Goal: Communication & Community: Answer question/provide support

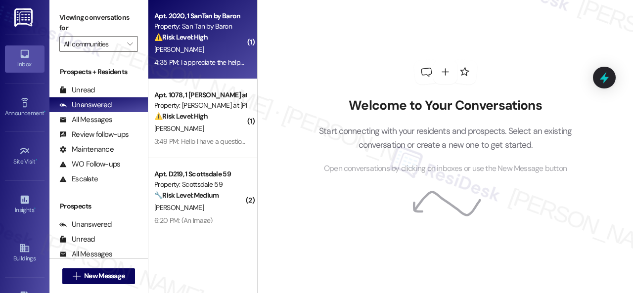
click at [216, 54] on div "[PERSON_NAME]" at bounding box center [199, 49] width 93 height 12
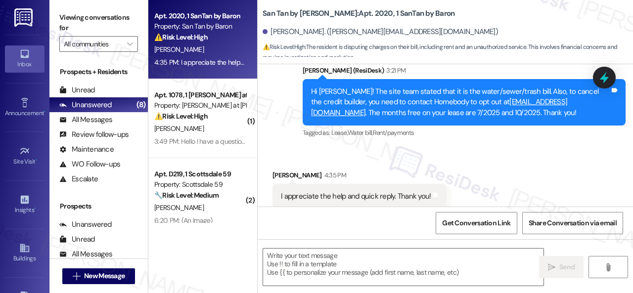
scroll to position [1340, 0]
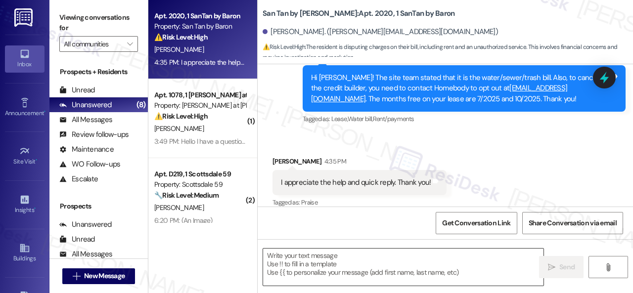
click at [321, 259] on textarea at bounding box center [403, 267] width 280 height 37
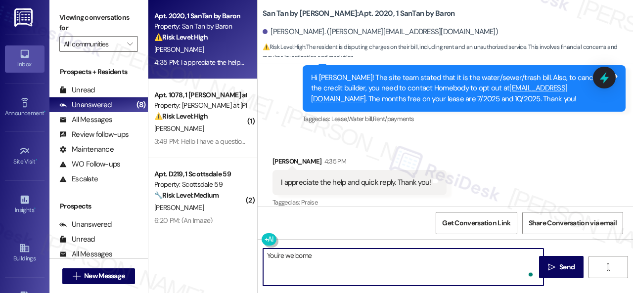
type textarea "You're welcome!"
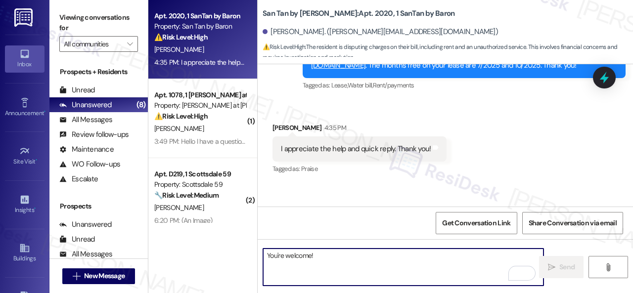
scroll to position [1409, 0]
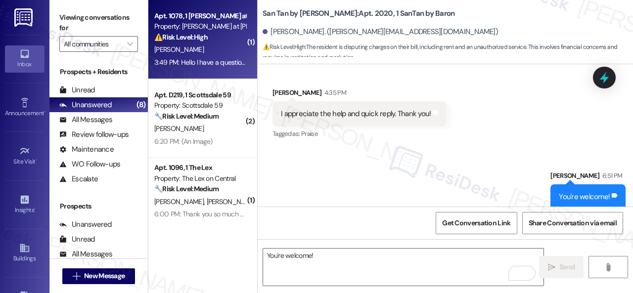
click at [219, 55] on div "[PERSON_NAME]" at bounding box center [199, 49] width 93 height 12
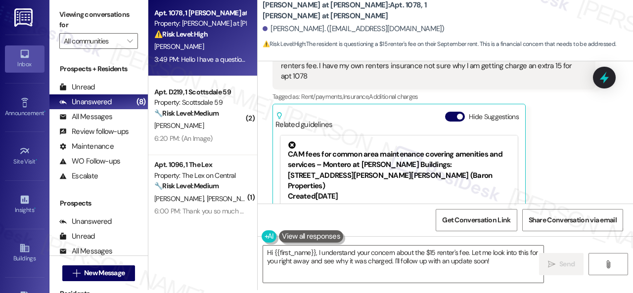
scroll to position [1879, 0]
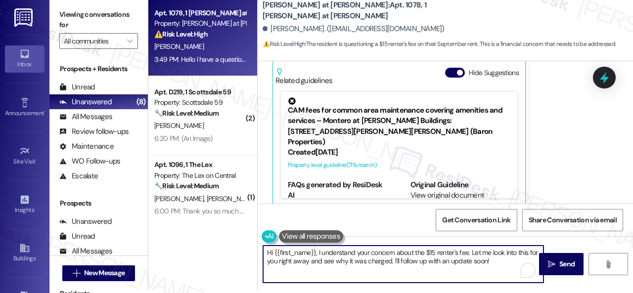
drag, startPoint x: 491, startPoint y: 253, endPoint x: 397, endPoint y: 260, distance: 94.7
click at [397, 260] on textarea "Hi {{first_name}}, I understand your concern about the $15 renter's fee. Let me…" at bounding box center [403, 264] width 280 height 37
click at [455, 263] on textarea "Hi {{first_name}}, I understand your concern about the $15 renter's fee. Let me…" at bounding box center [403, 264] width 280 height 37
type textarea "Hi {{first_name}}, I understand your concern about the $15 renter's fee. Let me…"
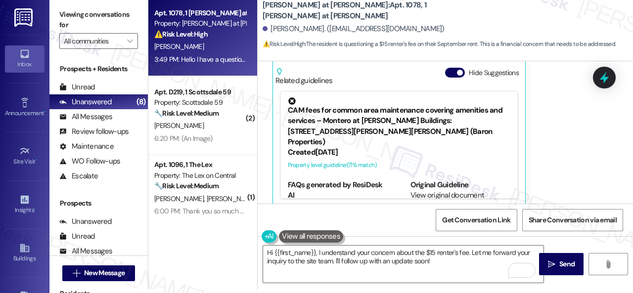
drag, startPoint x: 555, startPoint y: 255, endPoint x: 555, endPoint y: 250, distance: 5.4
click at [555, 255] on button " Send" at bounding box center [561, 264] width 44 height 22
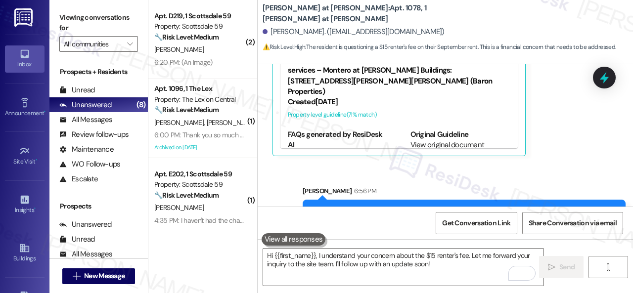
scroll to position [1958, 0]
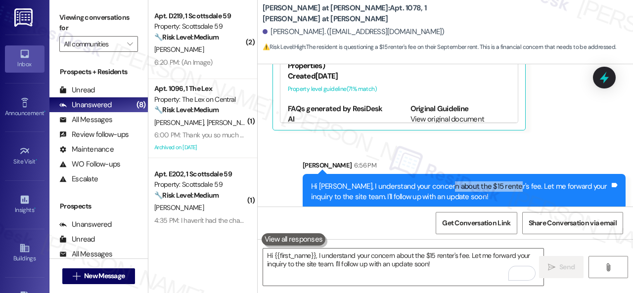
drag, startPoint x: 440, startPoint y: 174, endPoint x: 498, endPoint y: 174, distance: 58.3
click at [498, 181] on div "Hi [PERSON_NAME], I understand your concern about the $15 renter's fee. Let me …" at bounding box center [460, 191] width 298 height 21
copy div "the $15 renter's fee."
click at [562, 138] on div "Sent via SMS [PERSON_NAME] 6:56 PM Hi [PERSON_NAME], I understand your concern …" at bounding box center [444, 178] width 375 height 80
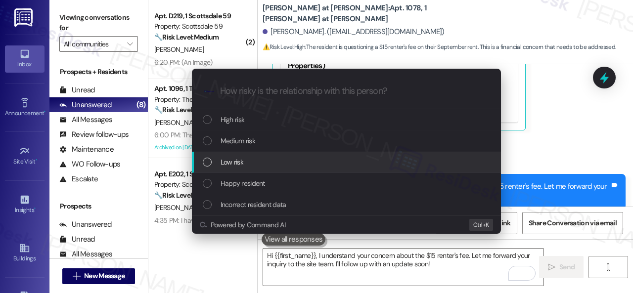
click at [231, 161] on span "Low risk" at bounding box center [231, 162] width 23 height 11
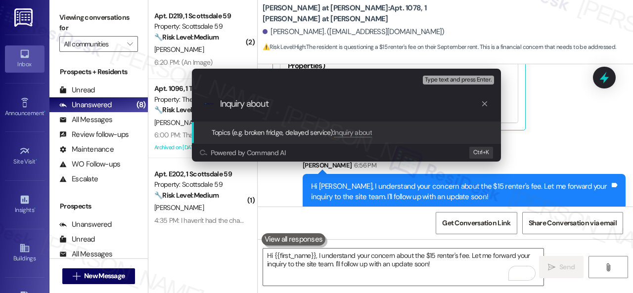
paste input "the $15 renter's fee."
type input "Inquiry about the $15 renter's fee."
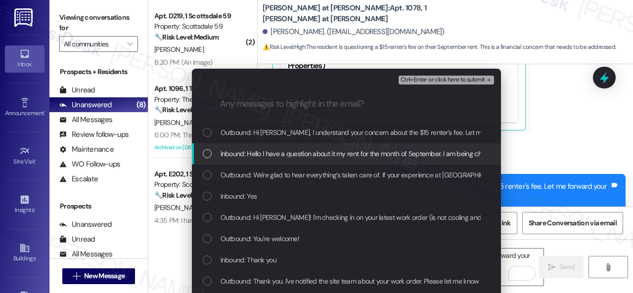
click at [294, 153] on span "Inbound: Hello I have a question about it my rent for the month of September. I…" at bounding box center [510, 153] width 580 height 11
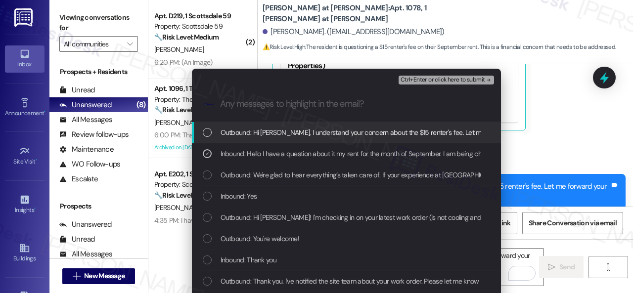
click at [431, 78] on span "Ctrl+Enter or click here to submit" at bounding box center [442, 80] width 85 height 7
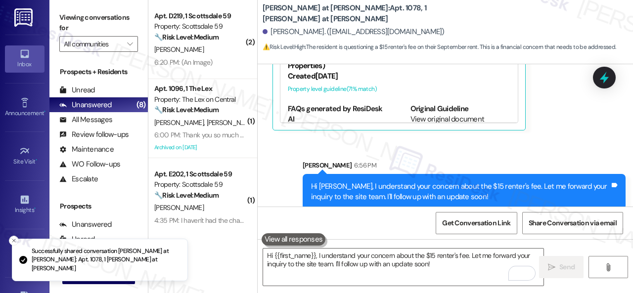
scroll to position [0, 0]
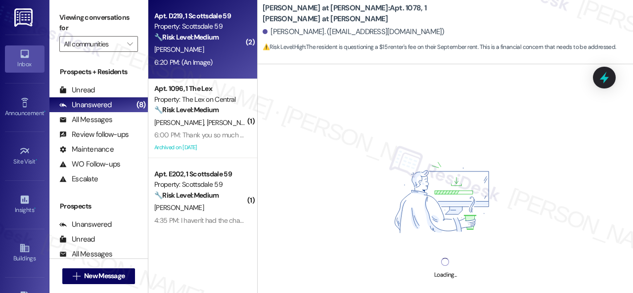
click at [220, 44] on div "[PERSON_NAME]" at bounding box center [199, 49] width 93 height 12
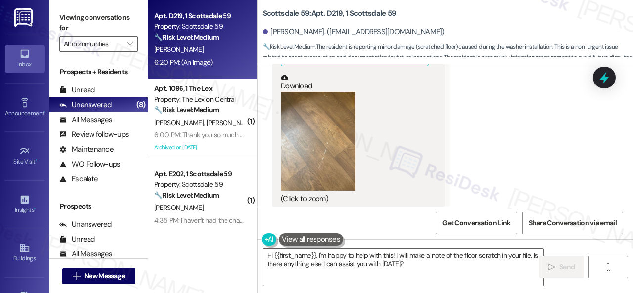
scroll to position [2767, 0]
click at [327, 118] on button "Zoom image" at bounding box center [318, 140] width 74 height 99
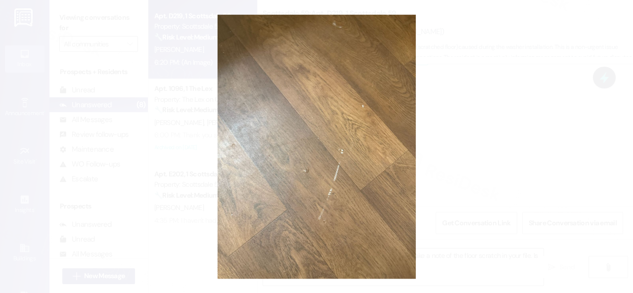
click at [366, 120] on button "Unzoom image" at bounding box center [316, 146] width 633 height 293
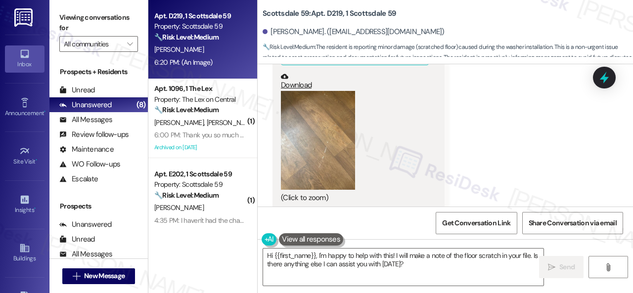
scroll to position [3, 0]
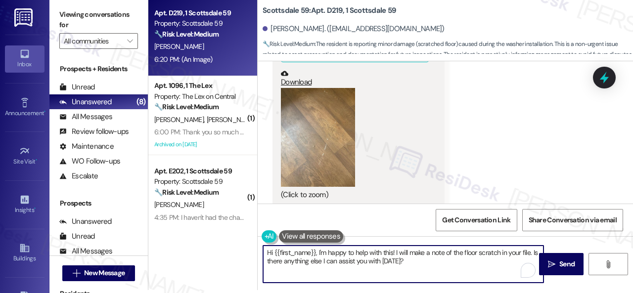
drag, startPoint x: 326, startPoint y: 250, endPoint x: 429, endPoint y: 260, distance: 103.4
click at [427, 260] on textarea "Hi {{first_name}}, I'm happy to help with this! I will make a note of the floor…" at bounding box center [403, 264] width 280 height 37
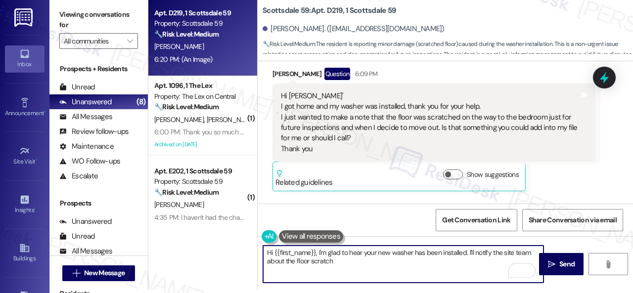
scroll to position [2519, 0]
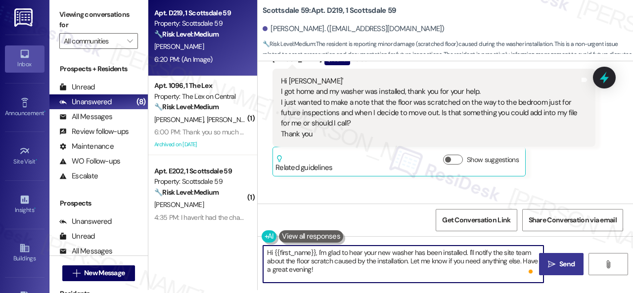
type textarea "Hi {{first_name}}, I'm glad to hear your new washer has been installed. I'll no…"
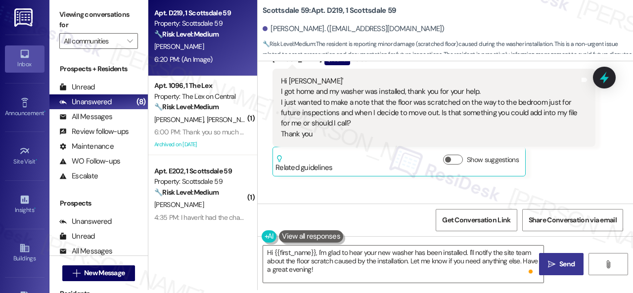
click at [554, 263] on span " Send" at bounding box center [561, 264] width 31 height 10
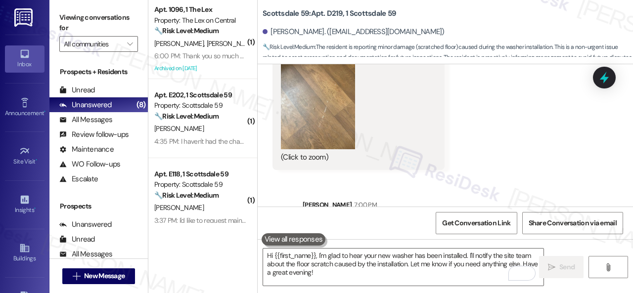
scroll to position [2758, 0]
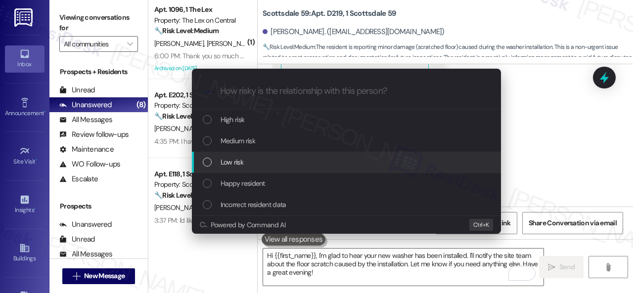
click at [232, 162] on span "Low risk" at bounding box center [231, 162] width 23 height 11
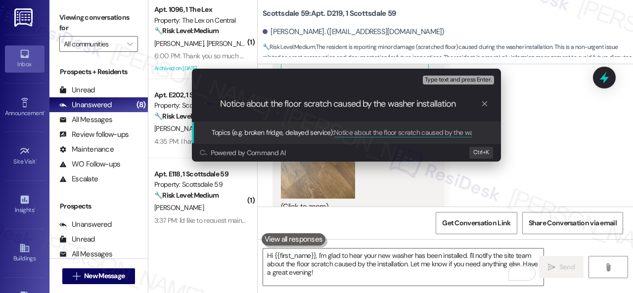
type input "Notice about the floor scratch caused by the washer installation."
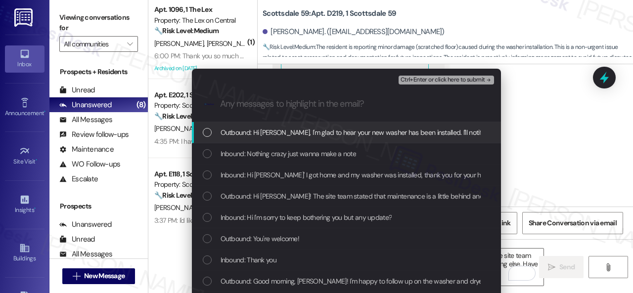
click at [276, 158] on span "Inbound: Nothing crazy just wanna make a note" at bounding box center [288, 153] width 136 height 11
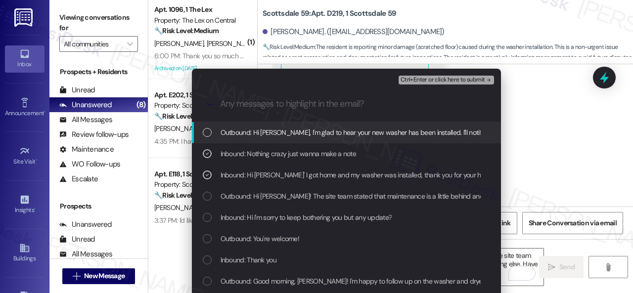
click at [431, 79] on span "Ctrl+Enter or click here to submit" at bounding box center [442, 80] width 85 height 7
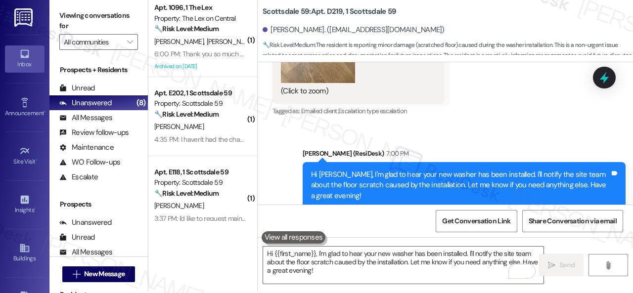
scroll to position [3, 0]
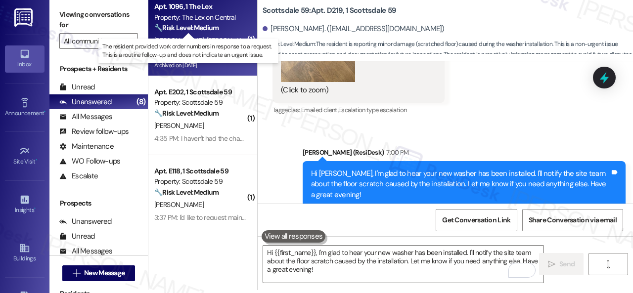
click at [211, 31] on strong "🔧 Risk Level: Medium" at bounding box center [186, 27] width 64 height 9
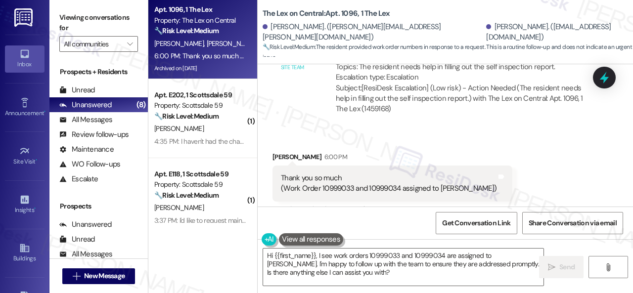
scroll to position [1574, 0]
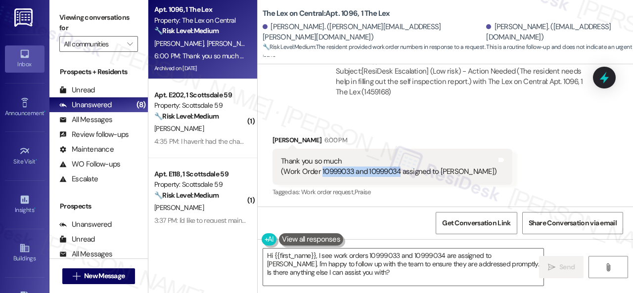
drag, startPoint x: 320, startPoint y: 171, endPoint x: 399, endPoint y: 169, distance: 79.1
click at [399, 169] on div "Thank you so much (Work Order 10999033 and 10999034 assigned to [PERSON_NAME])" at bounding box center [388, 166] width 215 height 21
copy div "10999033 and 10999034"
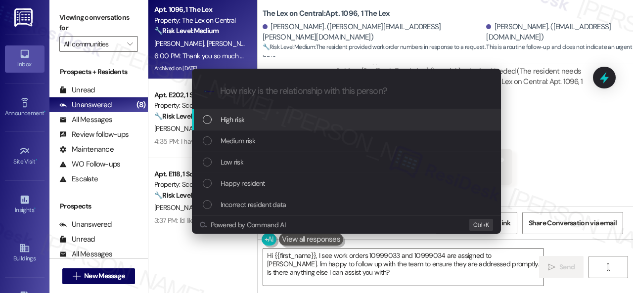
click at [223, 119] on span "High risk" at bounding box center [232, 119] width 24 height 11
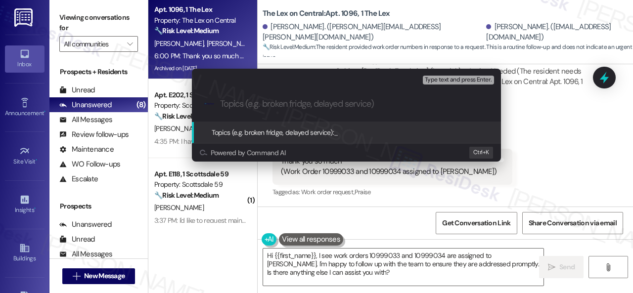
paste input "Follow-up on work orders 10999033 and 10999034"
type input "Follow-up on work orders 10999033 and 10999034"
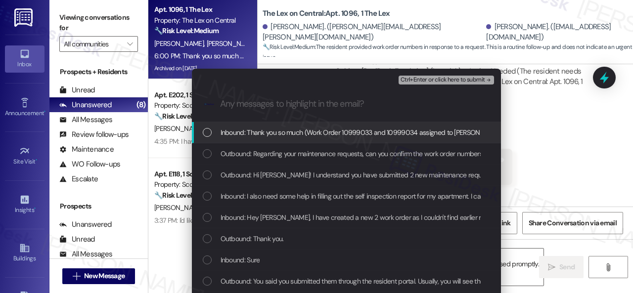
click at [279, 134] on span "Inbound: Thank you so much (Work Order 10999033 and 10999034 assigned to [PERSO…" at bounding box center [362, 132] width 285 height 11
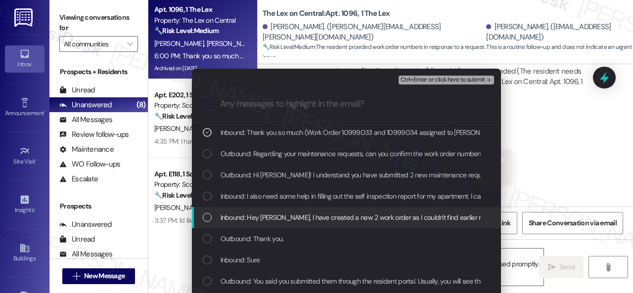
click at [293, 216] on span "Inbound: Hey [PERSON_NAME], I have created a new 2 work order as I couldn't fin…" at bounding box center [459, 217] width 479 height 11
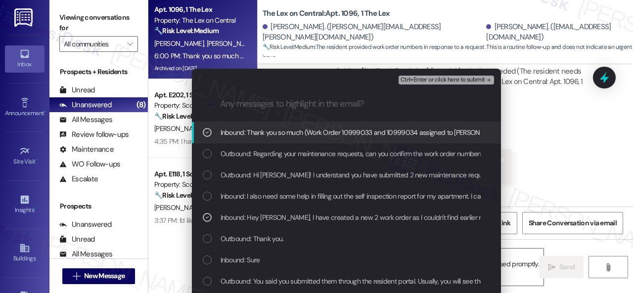
click at [410, 80] on span "Ctrl+Enter or click here to submit" at bounding box center [442, 80] width 85 height 7
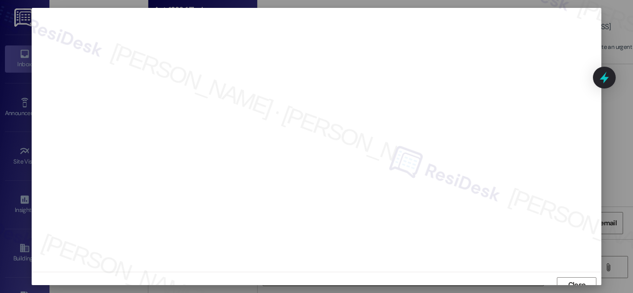
scroll to position [7, 0]
click at [562, 282] on button "Close" at bounding box center [576, 278] width 40 height 16
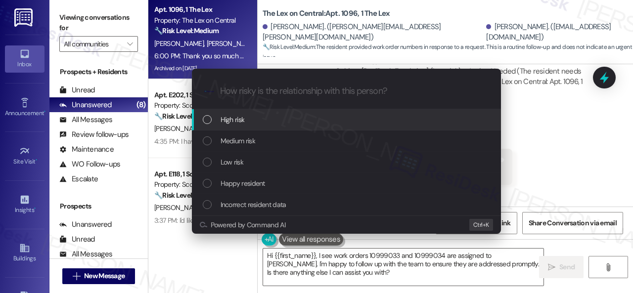
click at [227, 120] on span "High risk" at bounding box center [232, 119] width 24 height 11
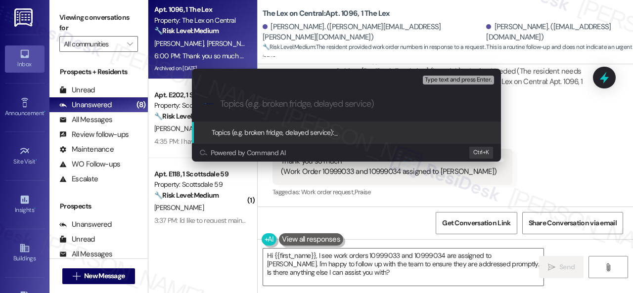
paste input "Follow-up on work orders 10999033 and 10999034"
type input "Follow-up on work orders 10999033 and 10999034"
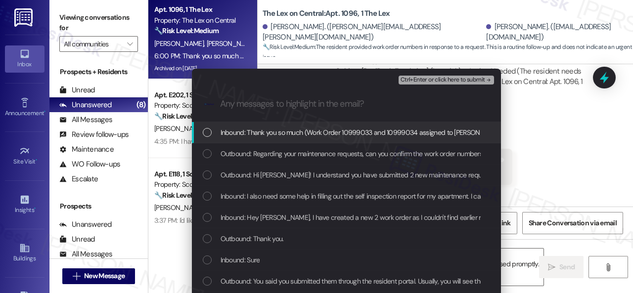
click at [276, 131] on span "Inbound: Thank you so much (Work Order 10999033 and 10999034 assigned to [PERSO…" at bounding box center [362, 132] width 285 height 11
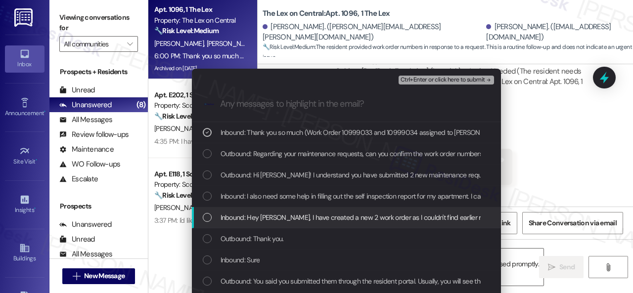
click at [288, 219] on span "Inbound: Hey [PERSON_NAME], I have created a new 2 work order as I couldn't fin…" at bounding box center [459, 217] width 479 height 11
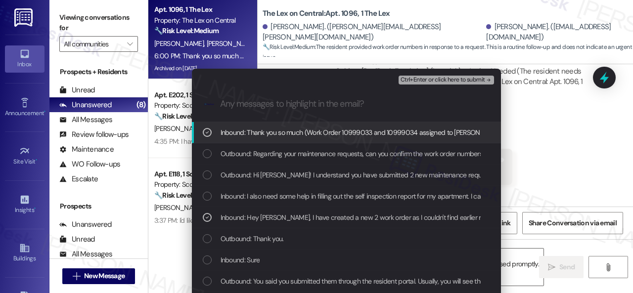
click at [427, 80] on span "Ctrl+Enter or click here to submit" at bounding box center [442, 80] width 85 height 7
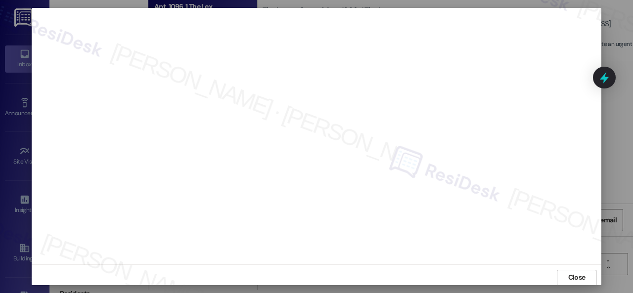
scroll to position [12, 0]
click at [568, 274] on span "Close" at bounding box center [576, 272] width 17 height 10
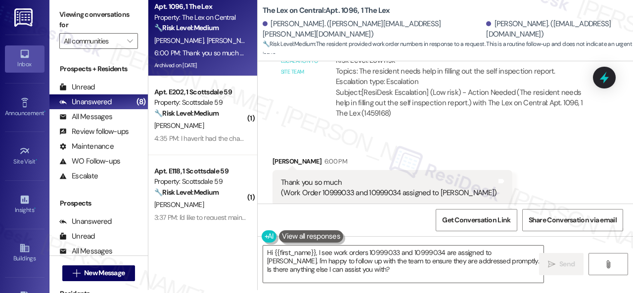
scroll to position [1574, 0]
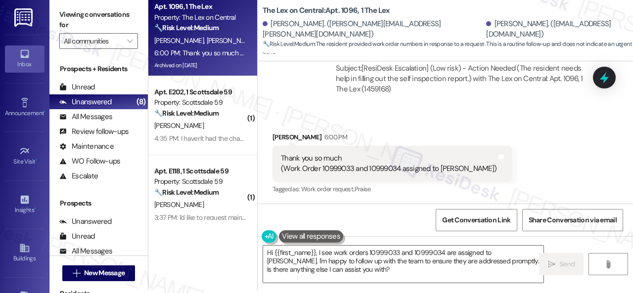
click at [495, 103] on div "Email escalation to site team Email escalation to site team 3:06 PM ResiDesk es…" at bounding box center [434, 51] width 338 height 118
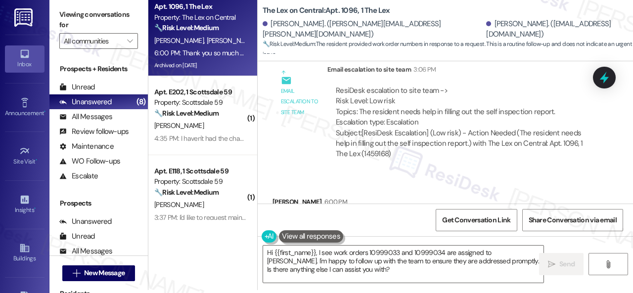
scroll to position [1425, 0]
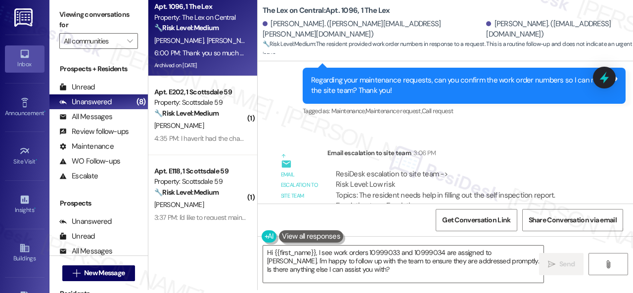
click at [488, 144] on div "Email escalation to site team Email escalation to site team 3:06 PM ResiDesk es…" at bounding box center [434, 199] width 338 height 118
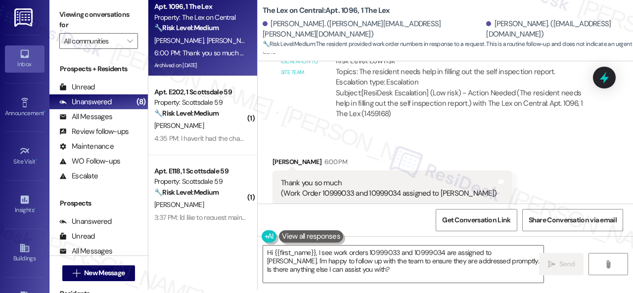
scroll to position [1574, 0]
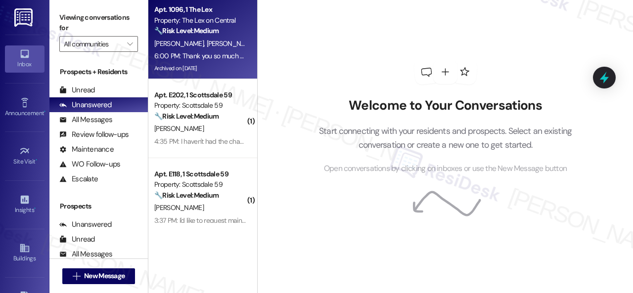
click at [218, 50] on div "6:00 PM: Thank you so much (Work Order 10999033 and 10999034 assigned to Scott …" at bounding box center [199, 56] width 93 height 12
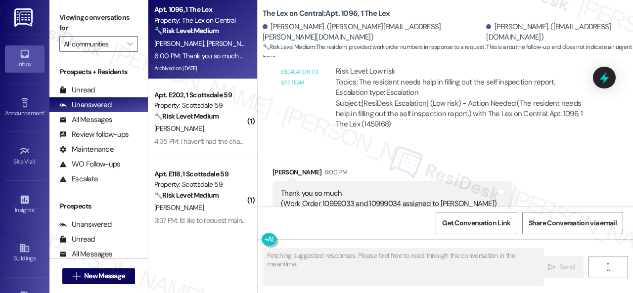
scroll to position [1574, 0]
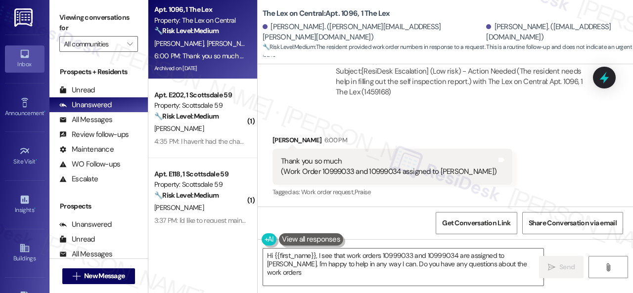
type textarea "Hi {{first_name}}, I see that work orders 10999033 and 10999034 are assigned to…"
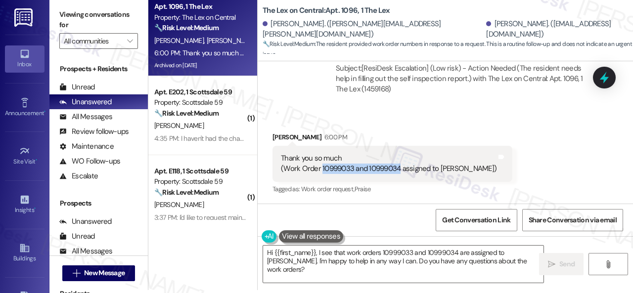
drag, startPoint x: 320, startPoint y: 167, endPoint x: 398, endPoint y: 166, distance: 78.6
click at [398, 166] on div "Thank you so much (Work Order 10999033 and 10999034 assigned to [PERSON_NAME])" at bounding box center [388, 163] width 215 height 21
copy div "10999033 and 10999034"
click at [426, 109] on div "Email escalation to site team Email escalation to site team 3:06 PM ResiDesk es…" at bounding box center [434, 51] width 338 height 118
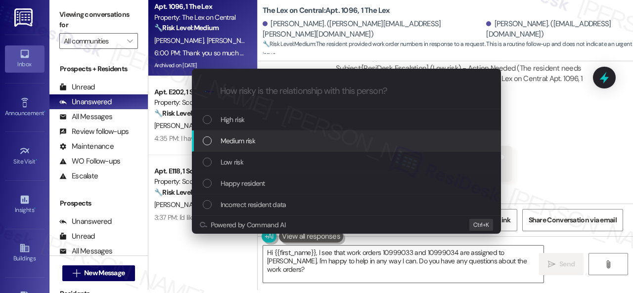
click at [535, 137] on div "Escalate Conversation How risky is the relationship with this person? Topics (e…" at bounding box center [316, 146] width 633 height 293
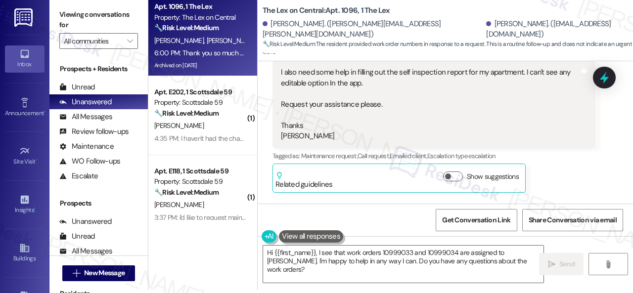
scroll to position [1079, 0]
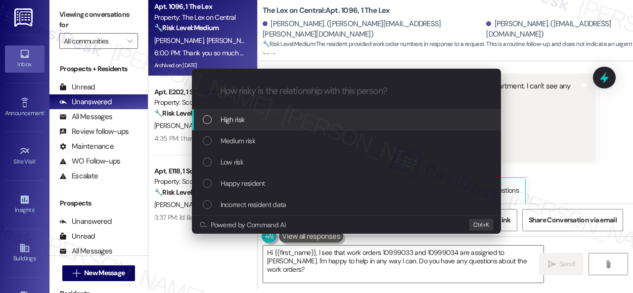
click at [570, 135] on div "Escalate Conversation How risky is the relationship with this person? Topics (e…" at bounding box center [316, 146] width 633 height 293
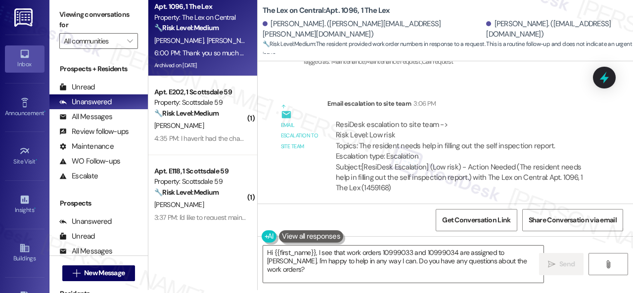
scroll to position [1574, 0]
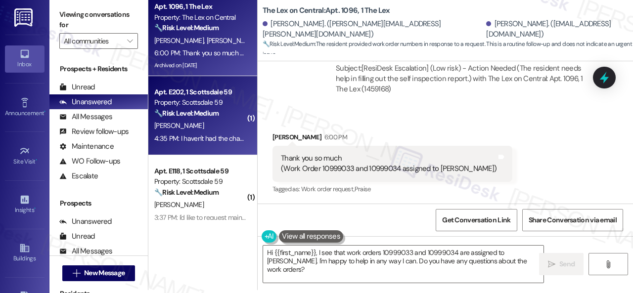
click at [232, 119] on div "🔧 Risk Level: Medium The resident has not yet confirmed whether the work order …" at bounding box center [199, 113] width 91 height 10
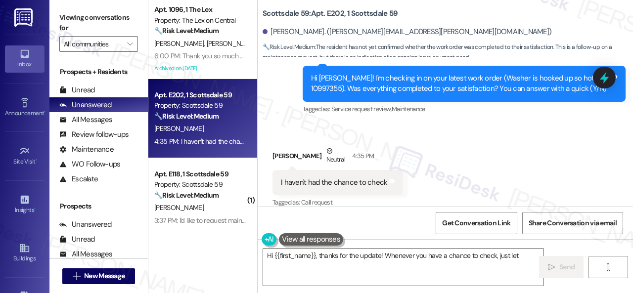
scroll to position [425, 0]
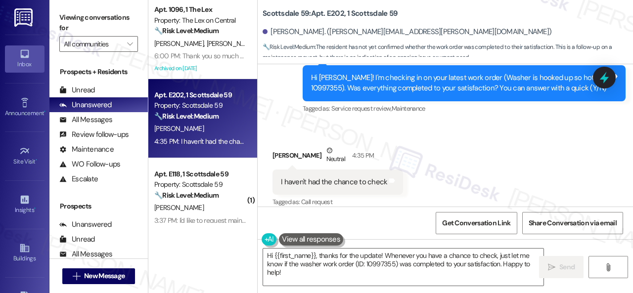
drag, startPoint x: 292, startPoint y: 271, endPoint x: 246, endPoint y: 244, distance: 53.0
click at [246, 244] on div "Apt. 1096, 1 The Lex Property: The Lex on Central 🔧 Risk Level: Medium The resi…" at bounding box center [390, 146] width 484 height 293
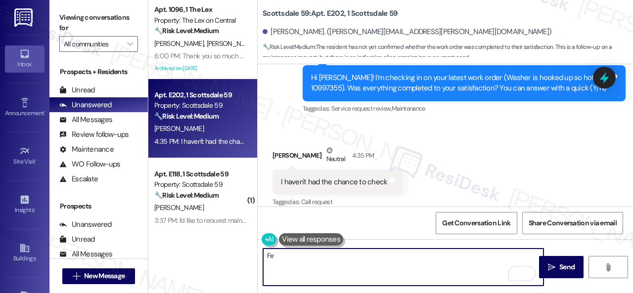
type textarea "F"
type textarea "N"
click at [473, 262] on textarea "Feel free to check when you can and let me know if further assistance is requir…" at bounding box center [403, 267] width 280 height 37
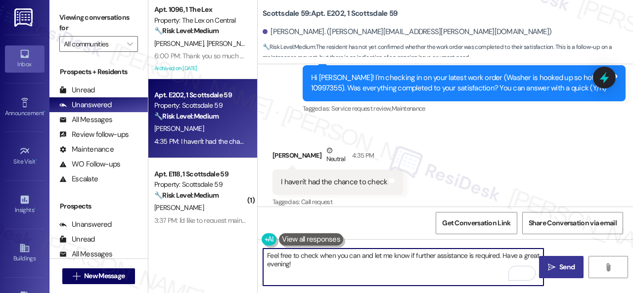
type textarea "Feel free to check when you can and let me know if further assistance is requir…"
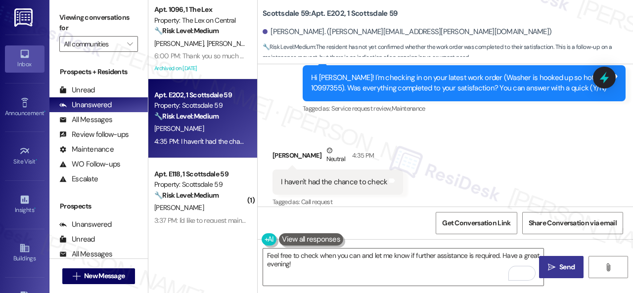
click at [560, 265] on span "Send" at bounding box center [566, 267] width 15 height 10
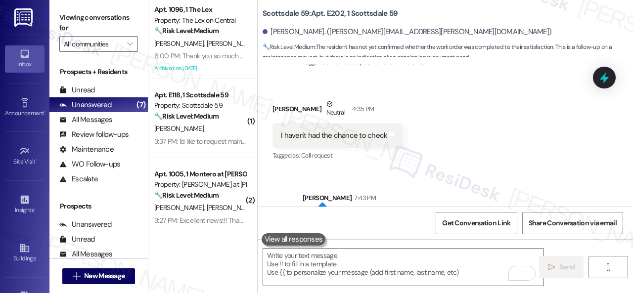
scroll to position [505, 0]
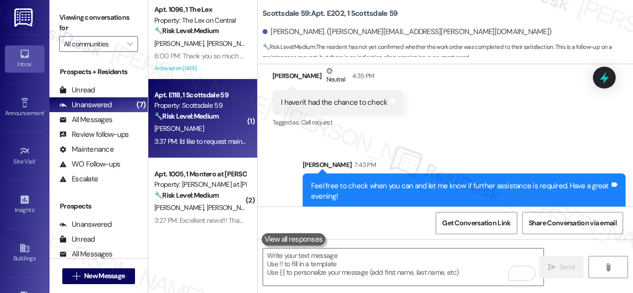
click at [218, 128] on div "[PERSON_NAME]" at bounding box center [199, 129] width 93 height 12
type textarea "Fetching suggested responses. Please feel free to read through the conversation…"
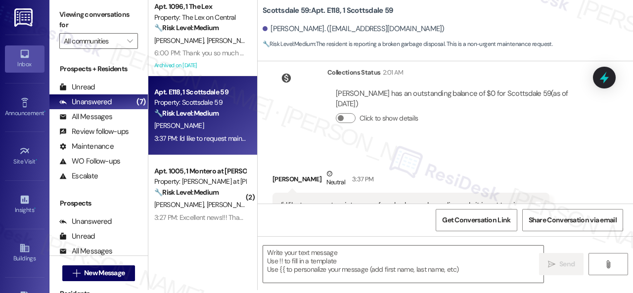
scroll to position [339, 0]
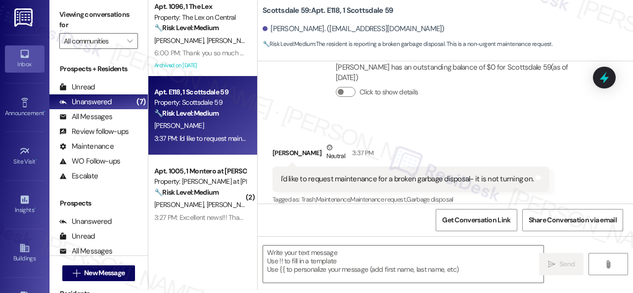
click at [486, 120] on div "Received via SMS Jenna Rhoades Neutral 3:37 PM I'd like to request maintenance …" at bounding box center [444, 167] width 375 height 94
click at [471, 256] on textarea at bounding box center [403, 264] width 280 height 37
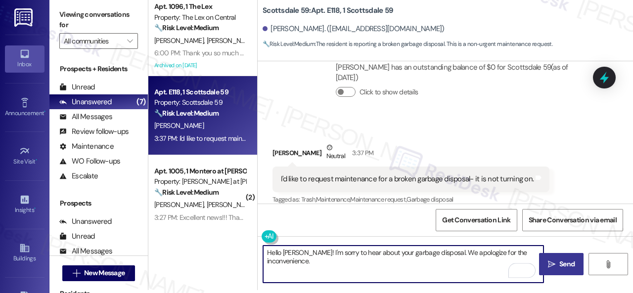
paste textarea "Is there already a work order for the issue? If so, may I have the work order n…"
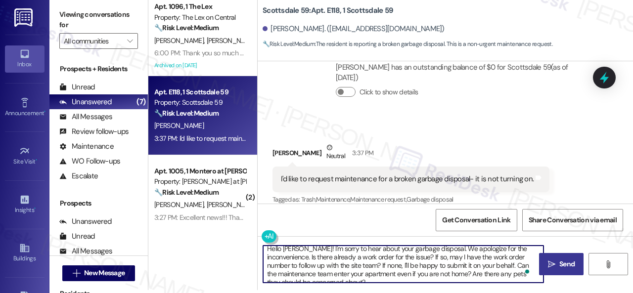
scroll to position [0, 0]
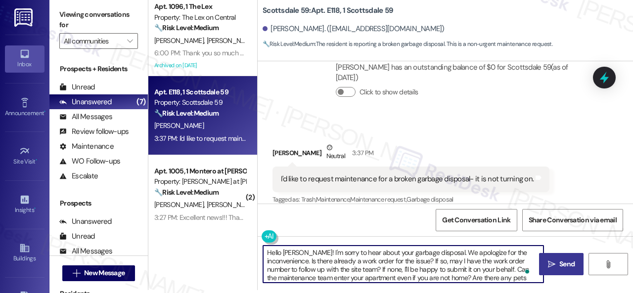
type textarea "Hello Jenna! I'm sorry to hear about your garbage disposal. We apologize for th…"
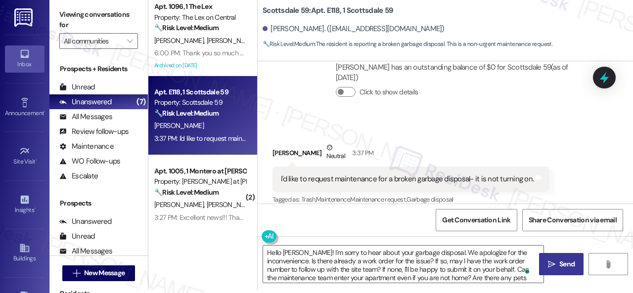
click at [553, 267] on span " Send" at bounding box center [561, 264] width 31 height 10
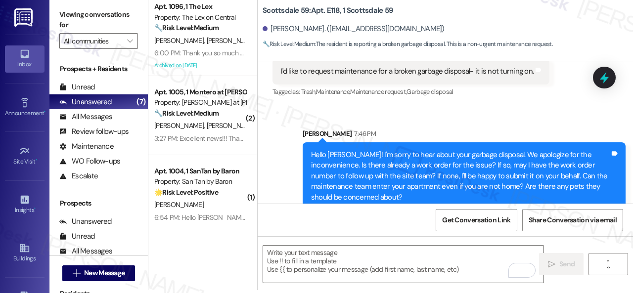
scroll to position [451, 0]
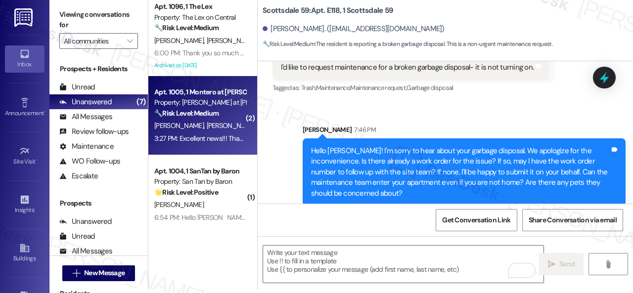
click at [232, 113] on div "🔧 Risk Level: Medium The resident acknowledges the update regarding the dishwas…" at bounding box center [199, 113] width 91 height 10
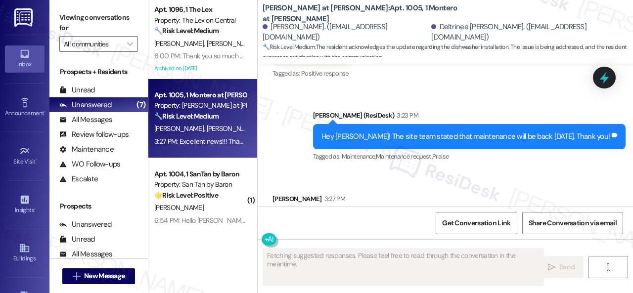
scroll to position [2040, 0]
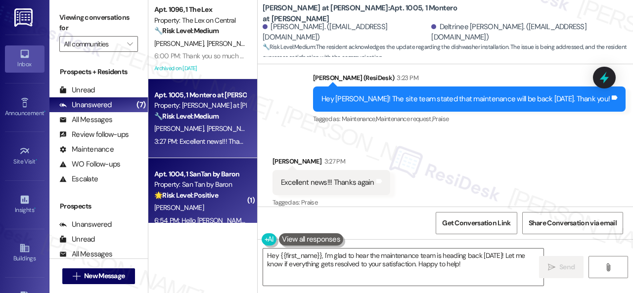
drag, startPoint x: 289, startPoint y: 226, endPoint x: 206, endPoint y: 199, distance: 86.7
click at [224, 205] on div "Apt. 1096, 1 The Lex Property: The Lex on Central 🔧 Risk Level: Medium The resi…" at bounding box center [390, 146] width 484 height 293
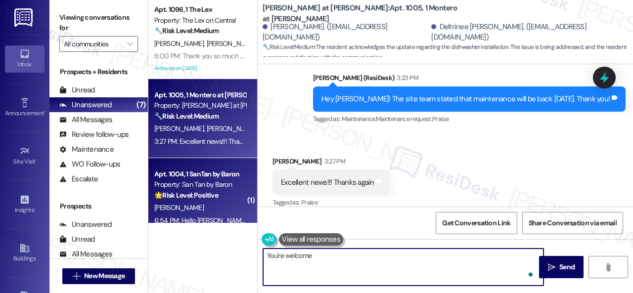
type textarea "You're welcome!"
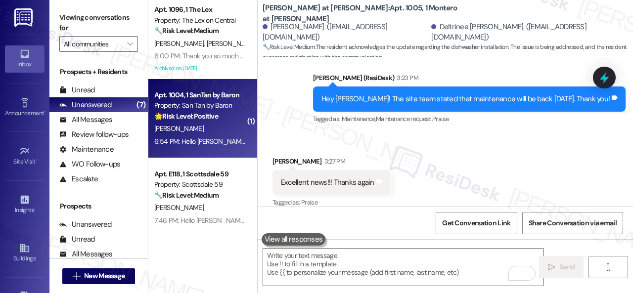
click at [227, 126] on div "[PERSON_NAME]" at bounding box center [199, 129] width 93 height 12
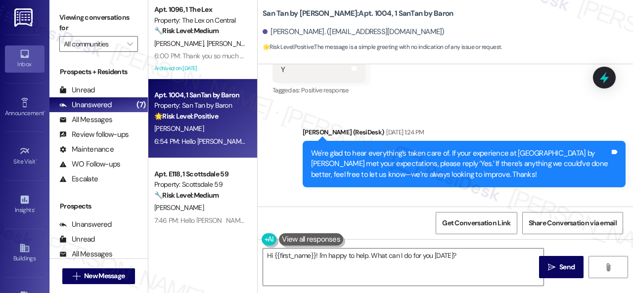
scroll to position [685, 0]
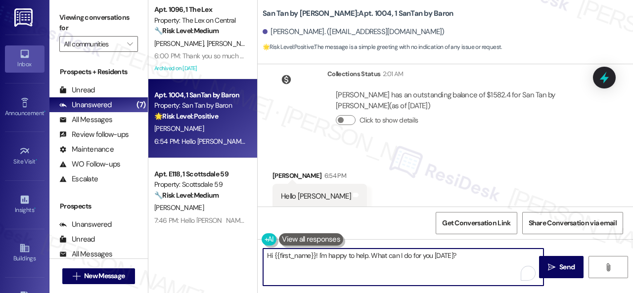
drag, startPoint x: 319, startPoint y: 256, endPoint x: 474, endPoint y: 256, distance: 155.7
click at [467, 256] on textarea "Hi {{first_name}}! I'm happy to help. What can I do for you today?" at bounding box center [403, 267] width 280 height 37
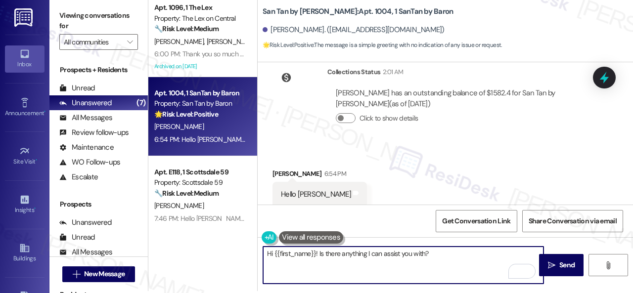
scroll to position [3, 0]
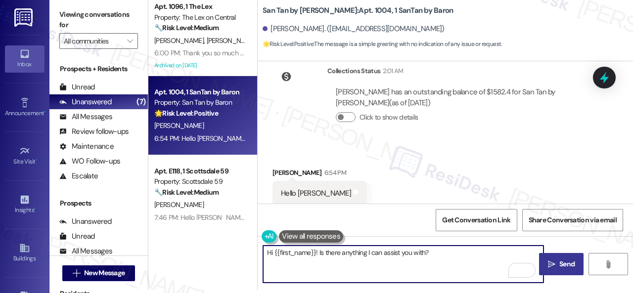
type textarea "Hi {{first_name}}! Is there anything I can assist you with?"
click at [559, 265] on span "Send" at bounding box center [566, 264] width 15 height 10
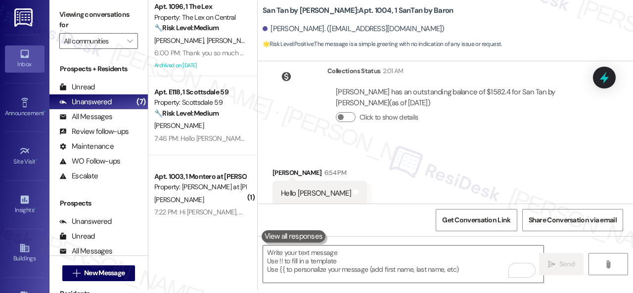
click at [487, 127] on div "Collections Status 2:01 AM Margarita Kaltenmeier has an outstanding balance of …" at bounding box center [434, 101] width 338 height 86
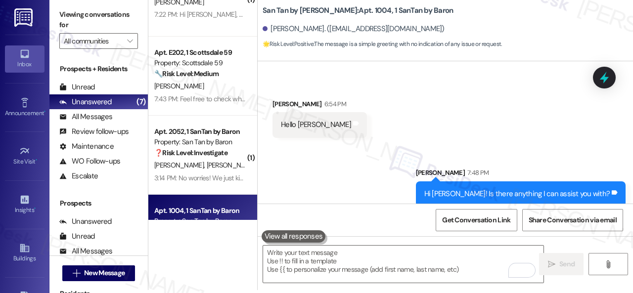
scroll to position [99, 0]
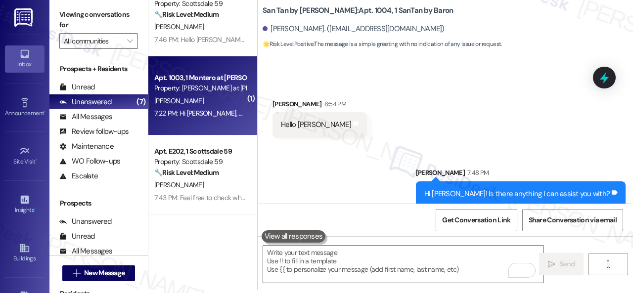
click at [224, 95] on div "K. Greco" at bounding box center [199, 101] width 93 height 12
type textarea "Fetching suggested responses. Please feel free to read through the conversation…"
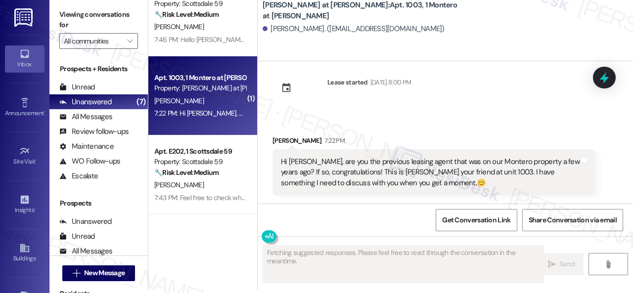
scroll to position [0, 0]
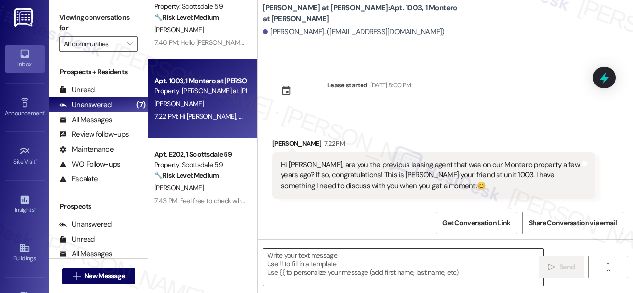
click at [312, 257] on textarea at bounding box center [403, 267] width 280 height 37
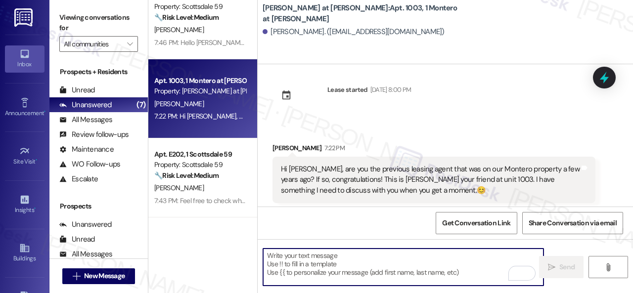
scroll to position [14, 0]
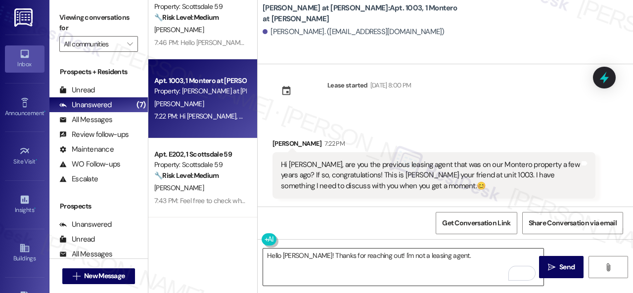
click at [481, 262] on textarea "Hello Kelly! Thanks for reaching out! I'm not a leasing agent." at bounding box center [403, 267] width 280 height 37
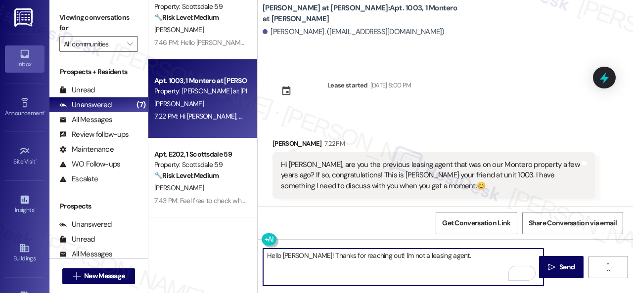
paste textarea "I'm part of {{property}}'s Resident Support Offsite Team, working closely with …"
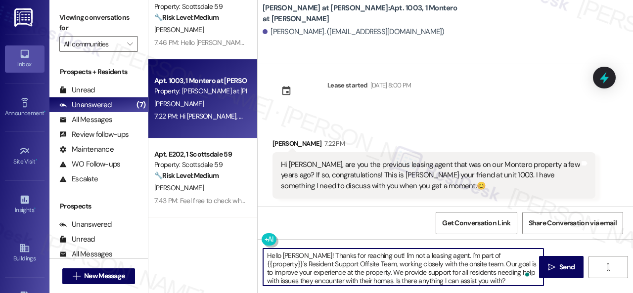
click at [433, 255] on textarea "Hello Kelly! Thanks for reaching out! I'm not a leasing agent. I'm part of {{pr…" at bounding box center [403, 267] width 280 height 37
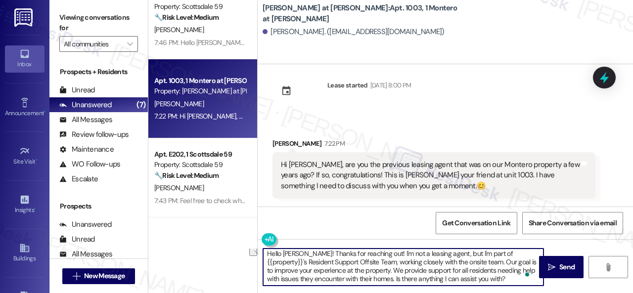
drag, startPoint x: 266, startPoint y: 278, endPoint x: 330, endPoint y: 282, distance: 63.9
click at [330, 282] on textarea "Hello Kelly! Thanks for reaching out! I'm not a leasing agent, but I'm part of …" at bounding box center [403, 267] width 280 height 37
click at [359, 267] on textarea "Hello Kelly! Thanks for reaching out! I'm not a leasing agent, but I'm part of …" at bounding box center [403, 267] width 280 height 37
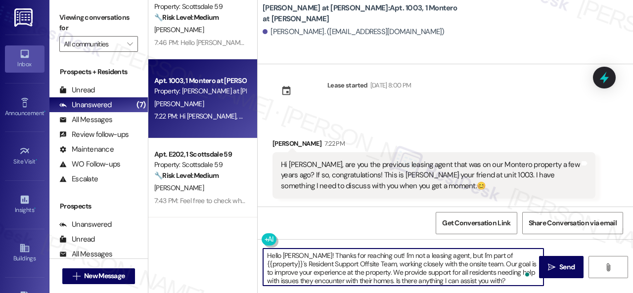
scroll to position [0, 0]
click at [443, 274] on textarea "Hello Kelly! Thanks for reaching out! I'm not a leasing agent, but I'm part of …" at bounding box center [403, 267] width 280 height 37
type textarea "Hello Kelly! Thanks for reaching out! I'm not a leasing agent, but I'm part of …"
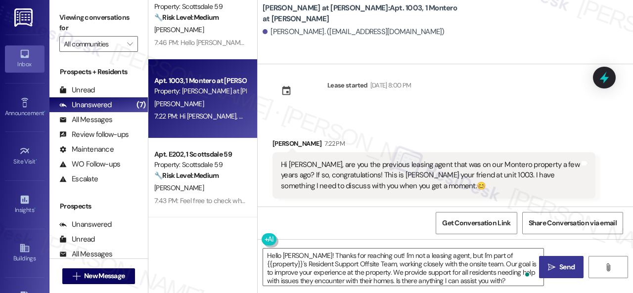
click at [557, 269] on span "Send" at bounding box center [566, 267] width 19 height 10
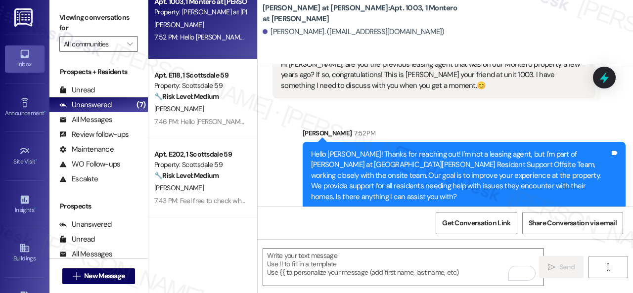
scroll to position [247, 0]
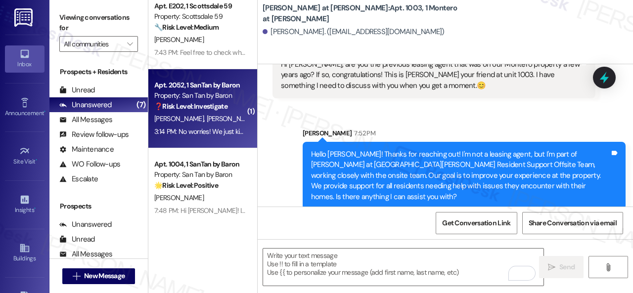
click at [226, 127] on div "3:14 PM: No worries! We just kindly ask for a notice so we can work around it n…" at bounding box center [199, 132] width 93 height 12
type textarea "Fetching suggested responses. Please feel free to read through the conversation…"
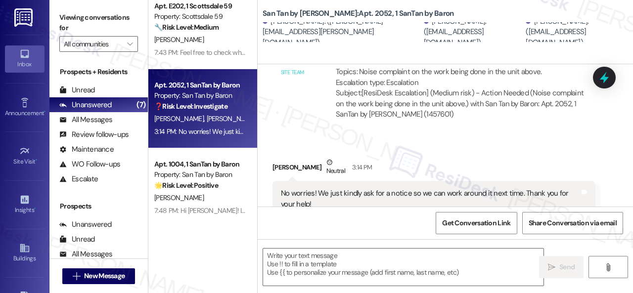
scroll to position [777, 0]
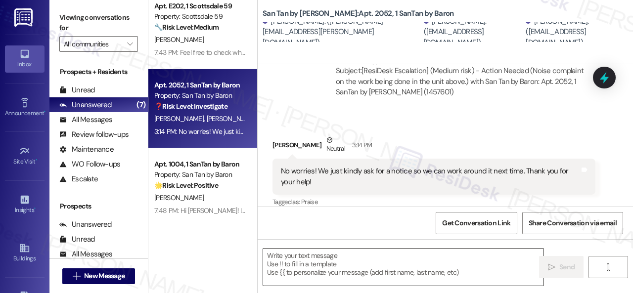
click at [335, 267] on textarea at bounding box center [403, 267] width 280 height 37
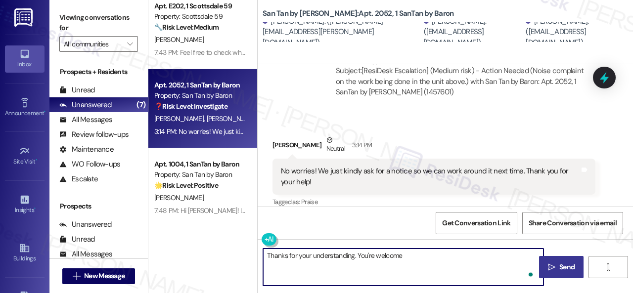
type textarea "Thanks for your understanding. You're welcome!"
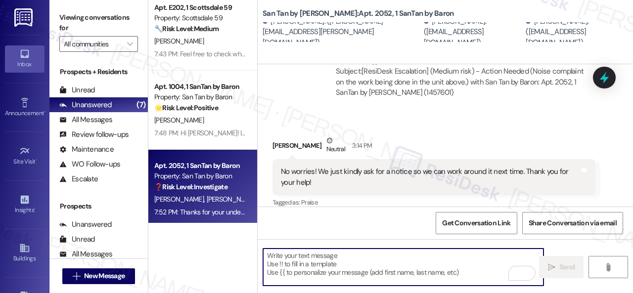
scroll to position [247, 0]
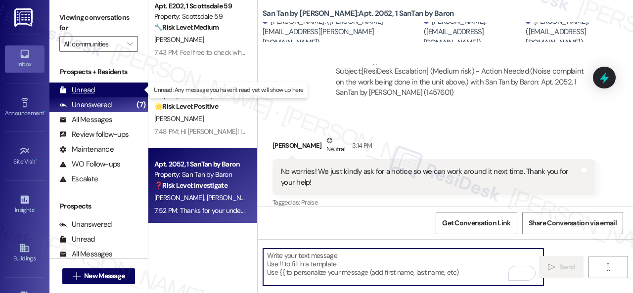
click at [86, 92] on div "Unread" at bounding box center [77, 90] width 36 height 10
